Goal: Task Accomplishment & Management: Manage account settings

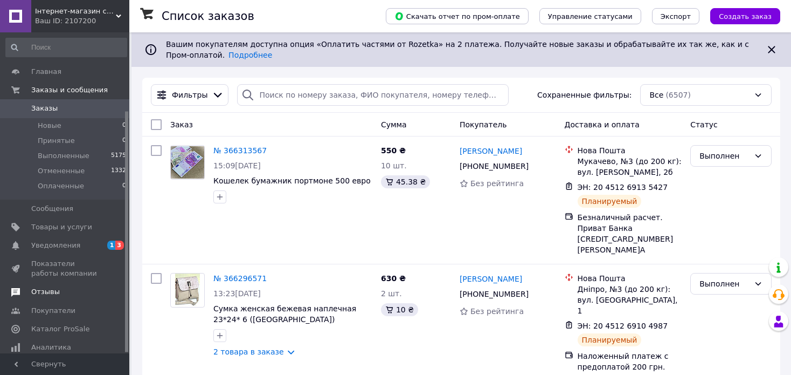
scroll to position [105, 0]
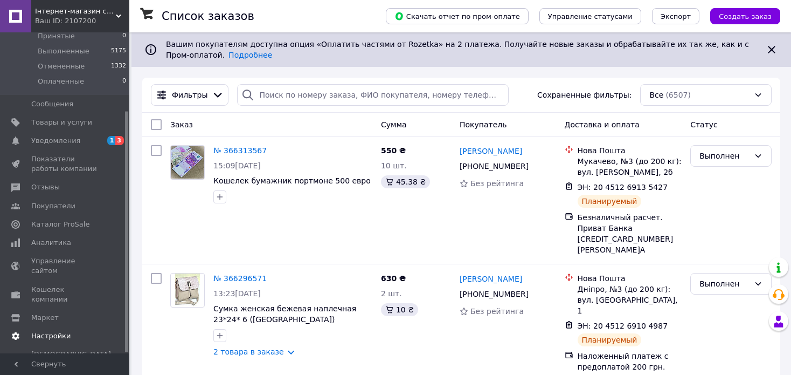
click at [49, 331] on span "Настройки" at bounding box center [50, 336] width 39 height 10
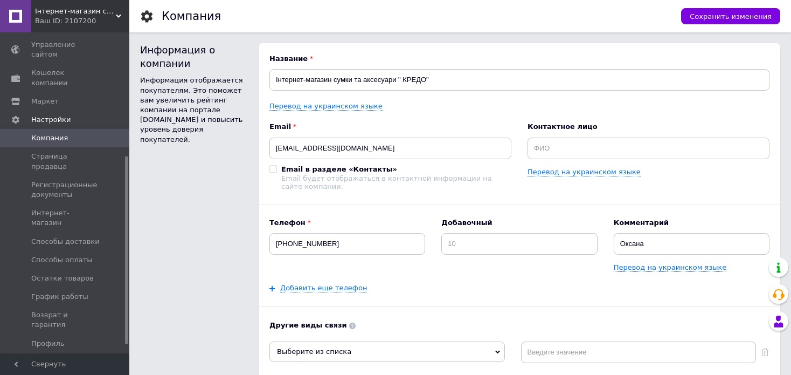
scroll to position [228, 0]
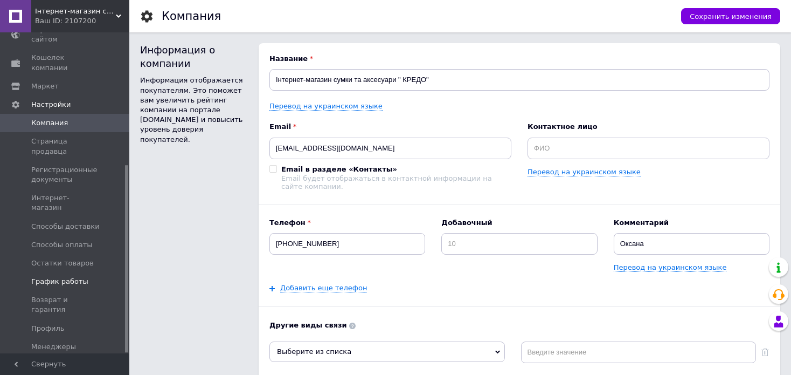
click at [53, 277] on span "График работы" at bounding box center [59, 282] width 57 height 10
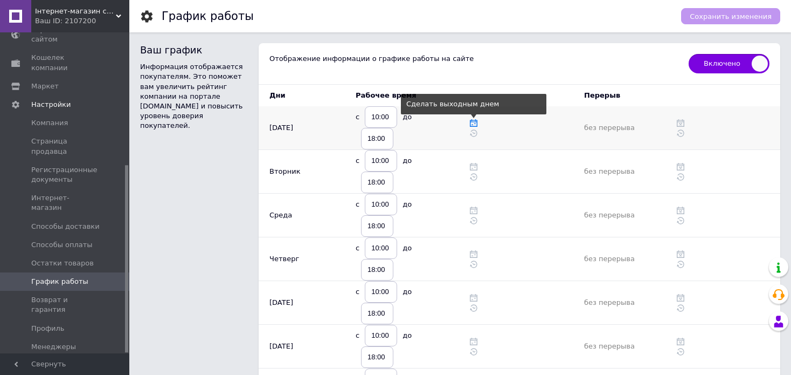
click at [471, 122] on icon at bounding box center [474, 123] width 8 height 8
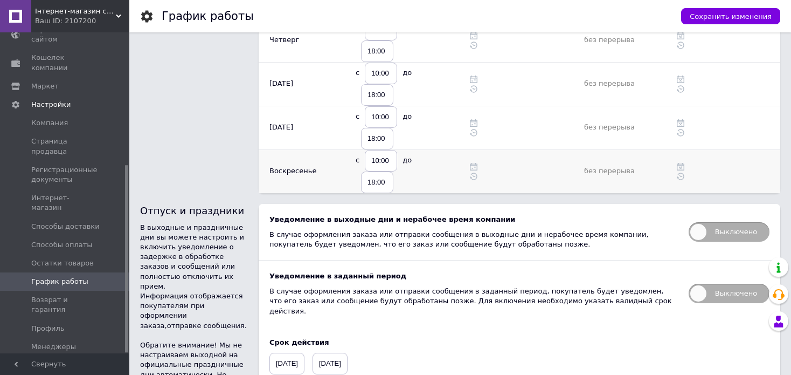
scroll to position [295, 0]
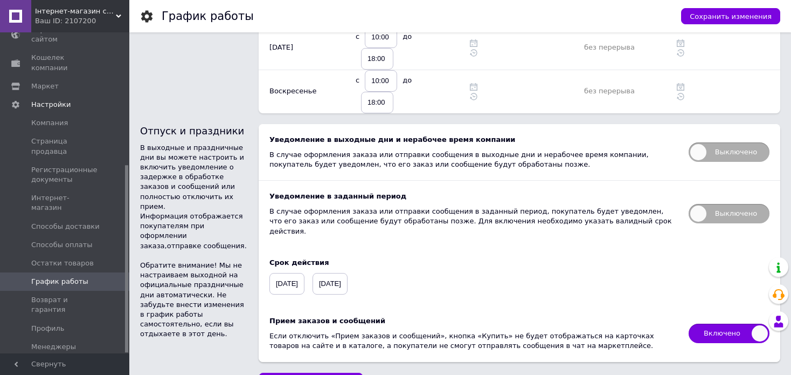
click at [720, 323] on span "Включено" at bounding box center [729, 332] width 81 height 19
click at [689, 316] on input "Включено" at bounding box center [685, 319] width 7 height 7
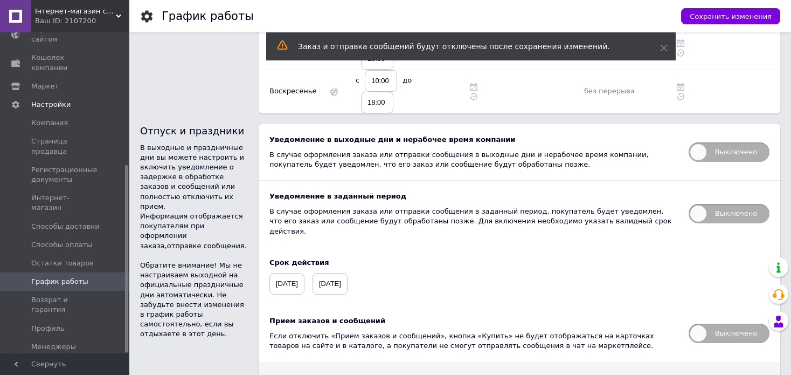
click at [719, 323] on span "Выключено" at bounding box center [729, 332] width 81 height 19
click at [689, 316] on input "Выключено" at bounding box center [685, 319] width 7 height 7
checkbox input "true"
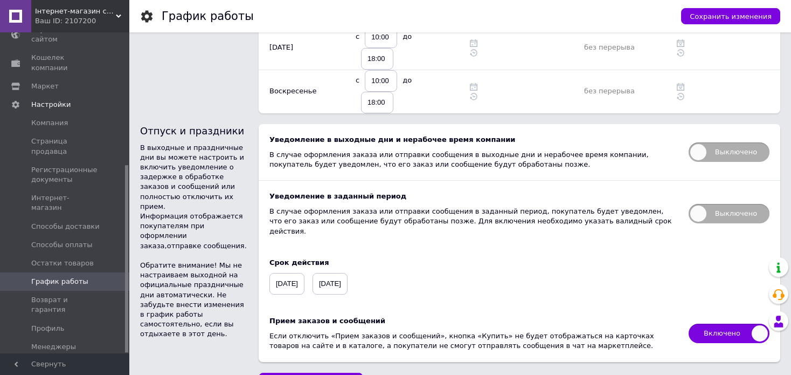
click at [725, 204] on span "Выключено" at bounding box center [729, 213] width 81 height 19
click at [689, 197] on input "Выключено" at bounding box center [685, 200] width 7 height 7
checkbox input "true"
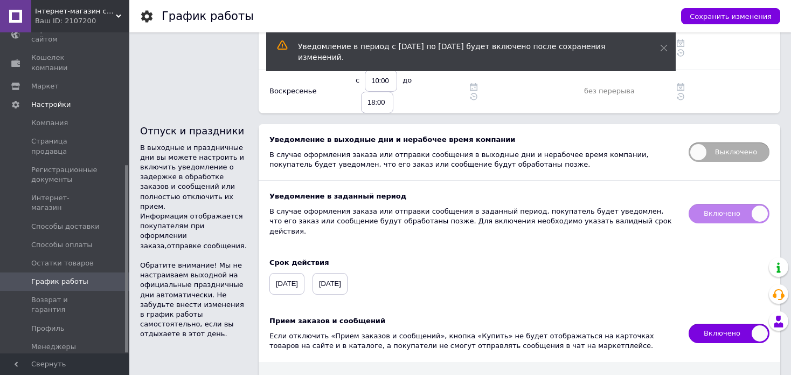
click at [725, 204] on span "Включено" at bounding box center [729, 213] width 81 height 19
click at [728, 204] on span "Включено" at bounding box center [729, 213] width 81 height 19
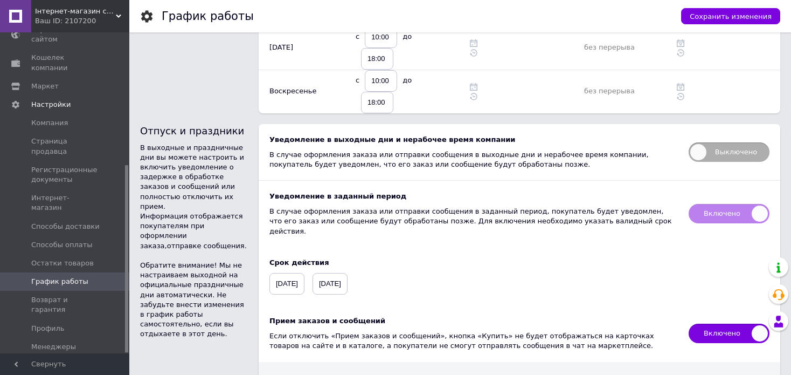
click at [715, 204] on span "Включено" at bounding box center [729, 213] width 81 height 19
click at [721, 204] on span "Включено" at bounding box center [729, 213] width 81 height 19
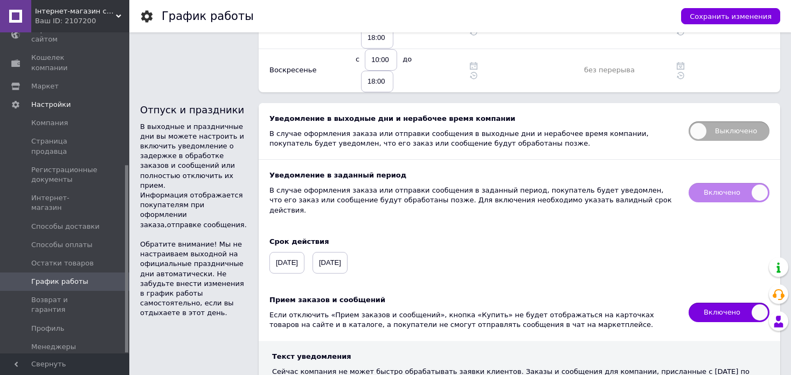
scroll to position [370, 0]
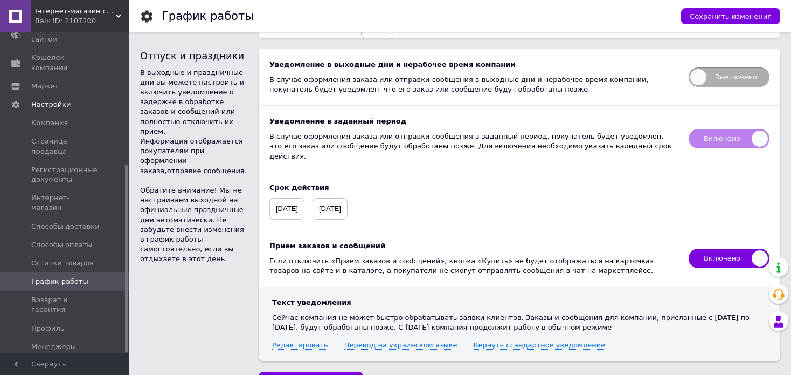
click at [743, 129] on span "Включено" at bounding box center [729, 138] width 81 height 19
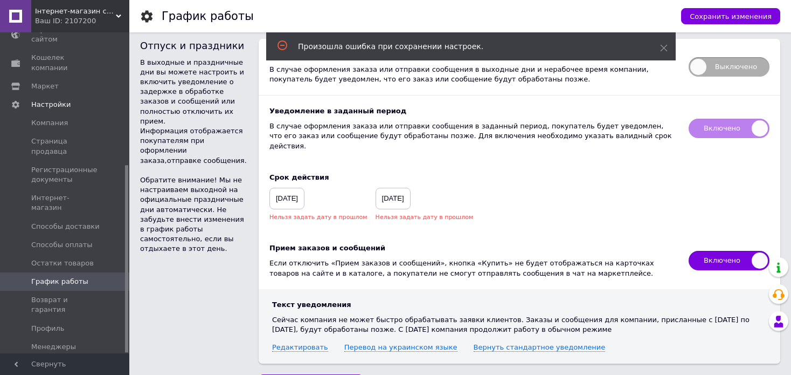
scroll to position [327, 0]
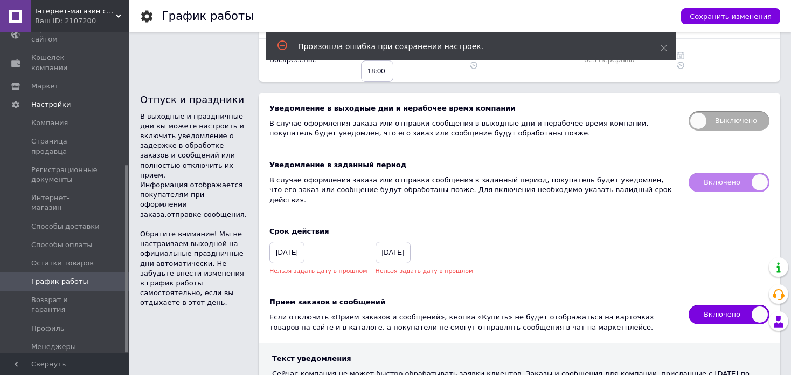
click at [302, 242] on span "[DATE]" at bounding box center [287, 253] width 35 height 22
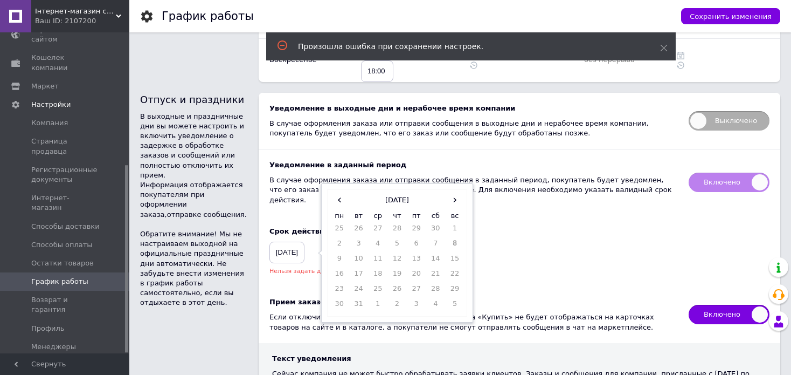
click at [305, 242] on span "[DATE]" at bounding box center [287, 253] width 35 height 22
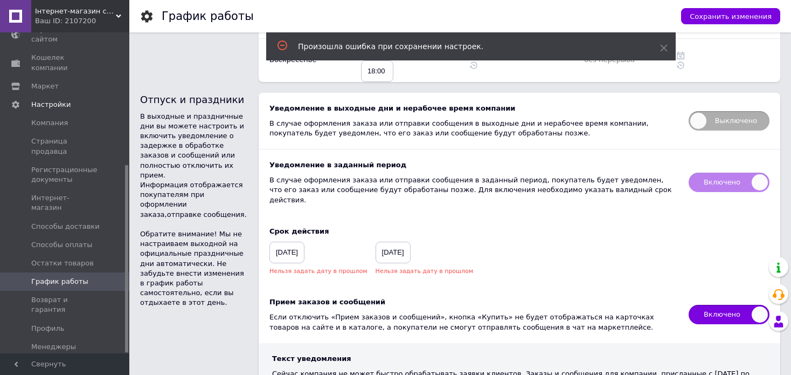
click at [305, 242] on span "[DATE]" at bounding box center [287, 253] width 35 height 22
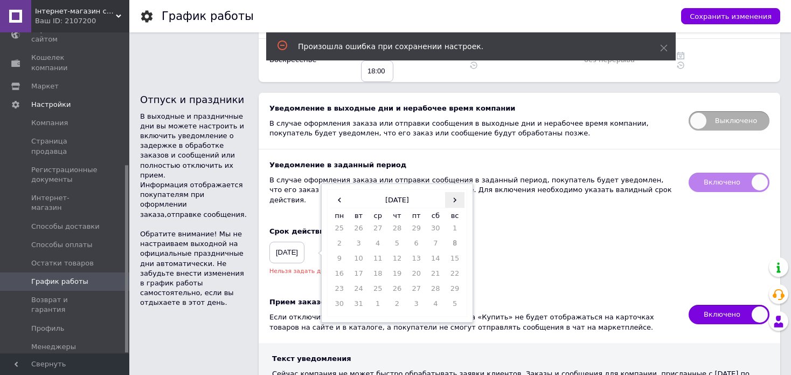
click at [450, 192] on span "›" at bounding box center [454, 200] width 19 height 16
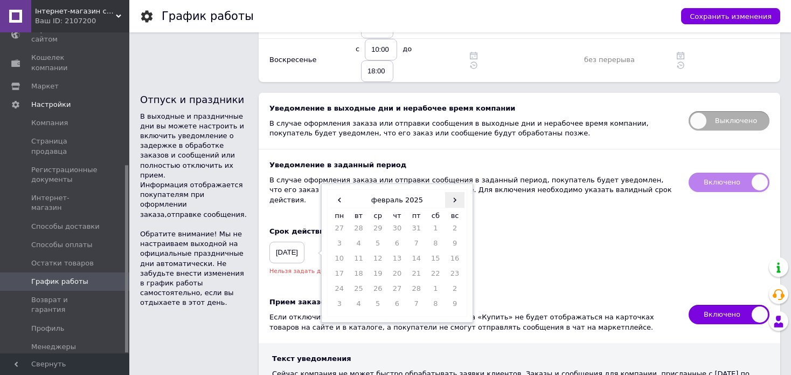
click at [450, 192] on span "›" at bounding box center [454, 200] width 19 height 16
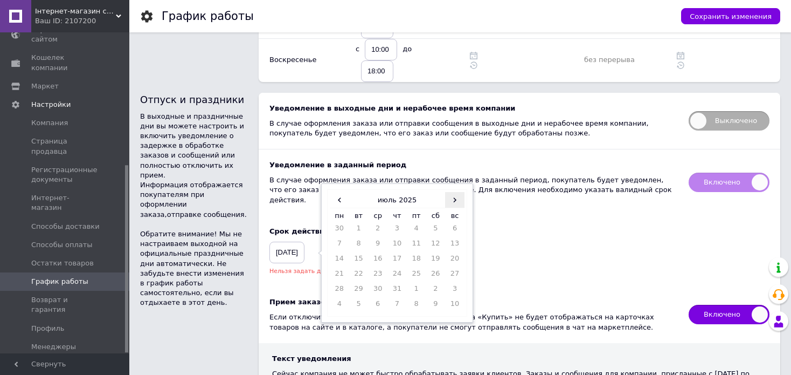
click at [450, 192] on span "›" at bounding box center [454, 200] width 19 height 16
click at [451, 238] on td "12" at bounding box center [454, 245] width 19 height 15
click at [452, 192] on span "›" at bounding box center [454, 200] width 19 height 16
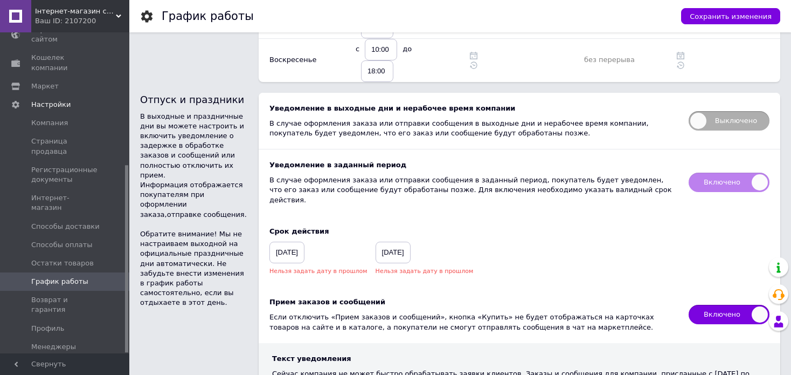
click at [601, 216] on div "Срок действия [DATE] Нельзя задать дату в прошлом [DATE] Нельзя задать дату в п…" at bounding box center [520, 251] width 522 height 71
click at [380, 242] on span "[DATE]" at bounding box center [393, 253] width 35 height 22
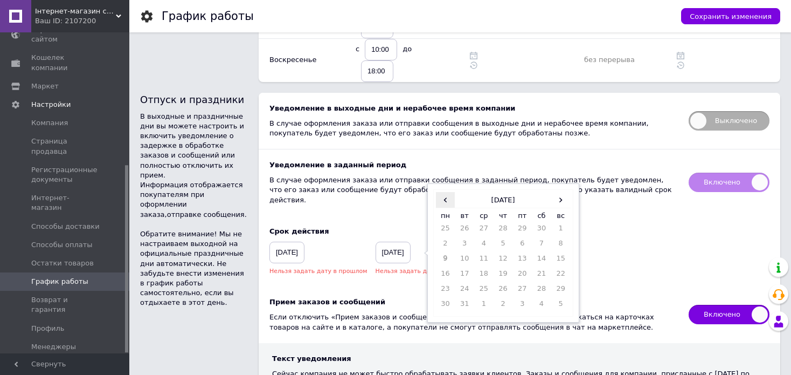
click at [436, 192] on span "‹" at bounding box center [445, 200] width 19 height 16
click at [552, 192] on span "›" at bounding box center [561, 200] width 19 height 16
click at [362, 222] on div "Срок действия [DATE] Нельзя задать дату в прошлом [DATE] ‹ [DATE] › пн вт ср чт…" at bounding box center [520, 251] width 522 height 71
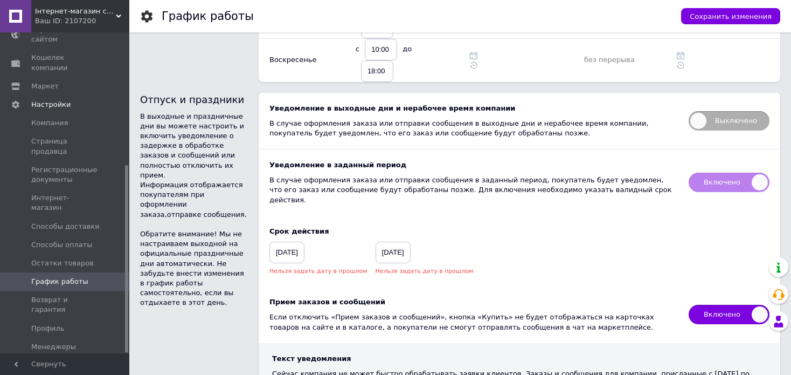
click at [305, 242] on span "[DATE]" at bounding box center [287, 253] width 35 height 22
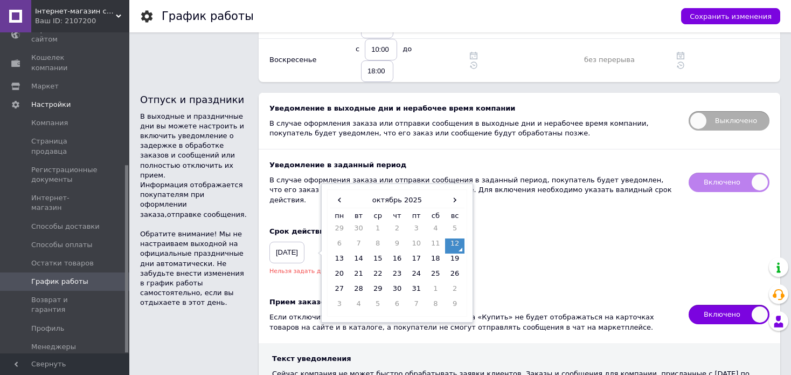
click at [533, 220] on div "Срок действия [DATE] ‹ [DATE] › пн вт ср чт пт сб вс 29 30 1 2 3 4 5 6 7 8 9 10…" at bounding box center [520, 251] width 522 height 71
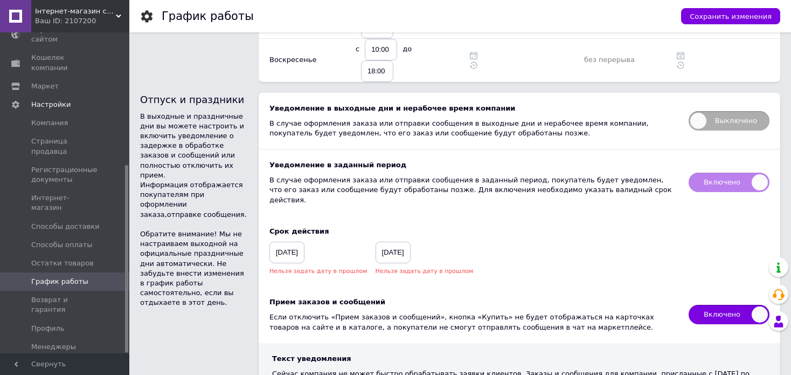
click at [378, 242] on span "[DATE]" at bounding box center [393, 253] width 35 height 22
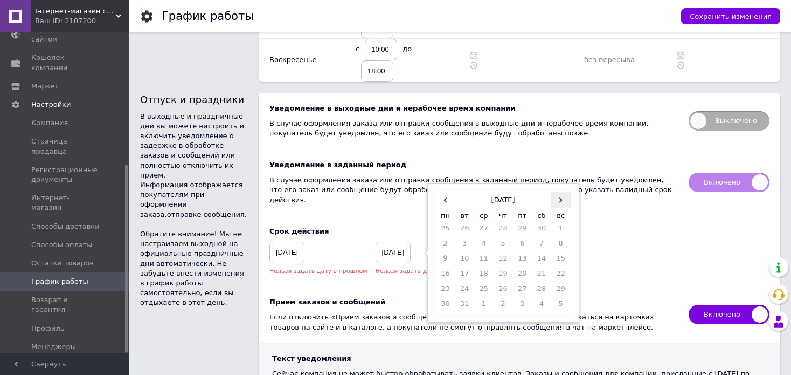
click at [552, 192] on span "›" at bounding box center [561, 200] width 19 height 16
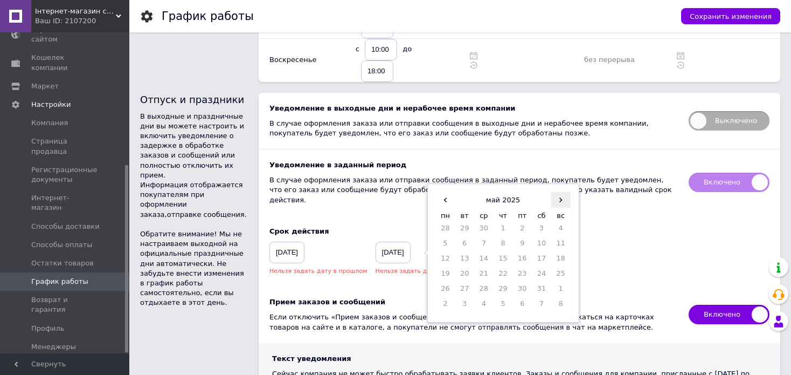
click at [552, 192] on span "›" at bounding box center [561, 200] width 19 height 16
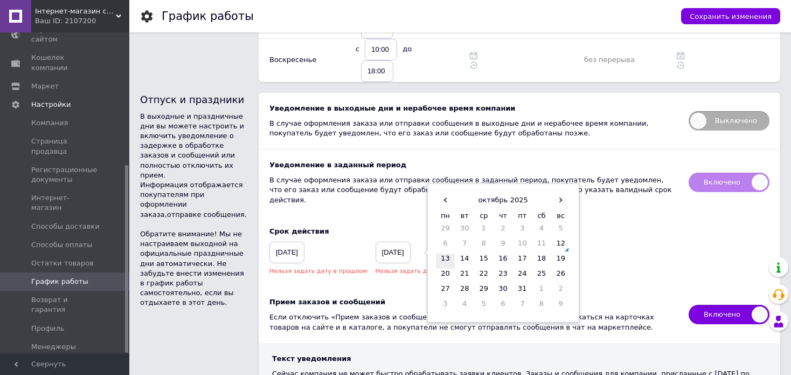
click at [436, 253] on td "13" at bounding box center [445, 260] width 19 height 15
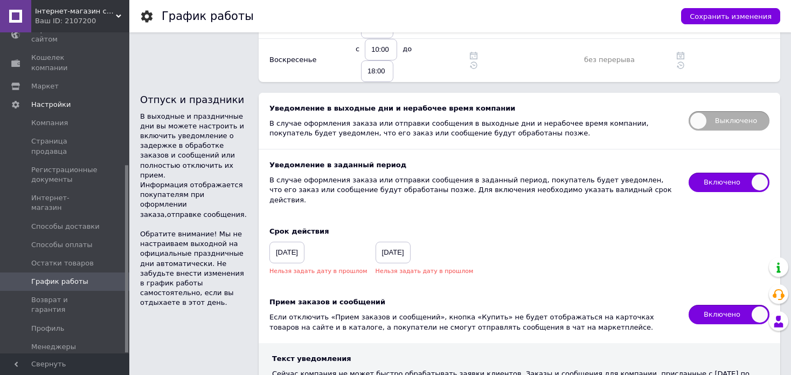
click at [672, 222] on div "Срок действия [DATE] Нельзя задать дату в прошлом [DATE] Нельзя задать дату в п…" at bounding box center [520, 251] width 522 height 71
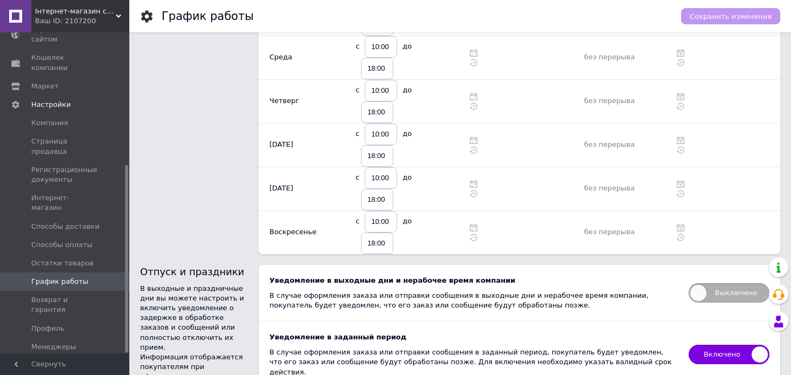
scroll to position [0, 0]
